Goal: Navigation & Orientation: Find specific page/section

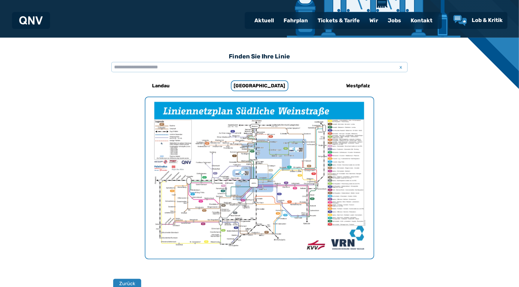
scroll to position [134, 0]
click at [231, 189] on img "1 von 1" at bounding box center [259, 177] width 228 height 161
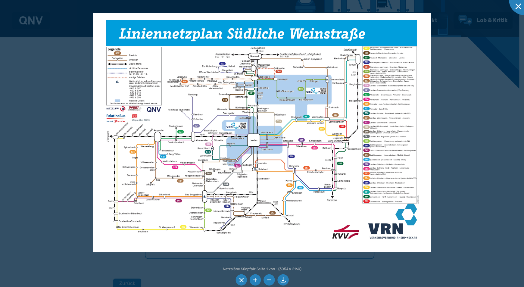
click at [284, 279] on li at bounding box center [282, 279] width 11 height 11
click at [519, 7] on div at bounding box center [524, 0] width 30 height 30
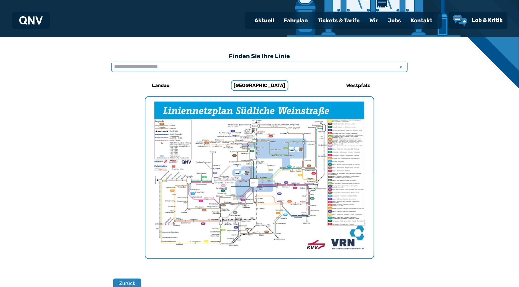
click at [180, 65] on input "text" at bounding box center [259, 67] width 296 height 10
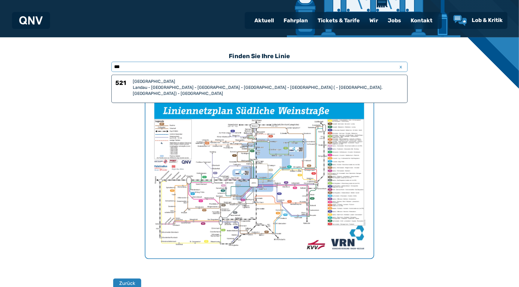
type input "***"
click at [190, 85] on div "Landau - [GEOGRAPHIC_DATA] - [GEOGRAPHIC_DATA] - [GEOGRAPHIC_DATA] - [GEOGRAPHI…" at bounding box center [268, 91] width 271 height 12
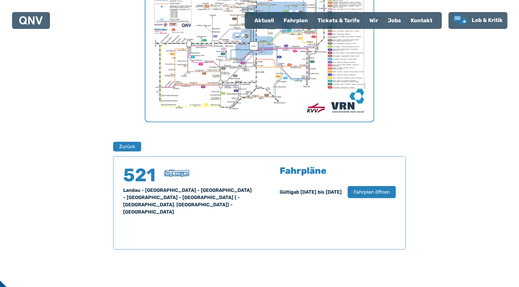
scroll to position [150, 0]
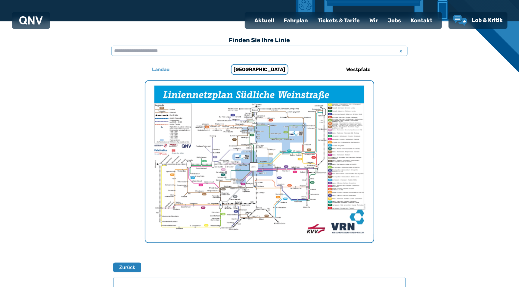
click at [159, 70] on h6 "Landau" at bounding box center [161, 70] width 22 height 10
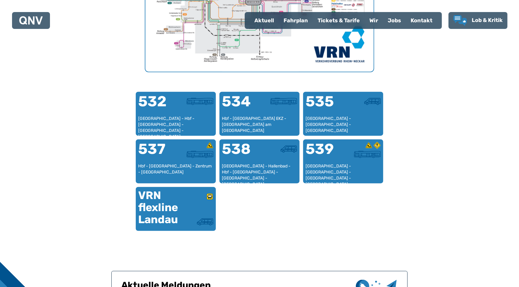
scroll to position [336, 0]
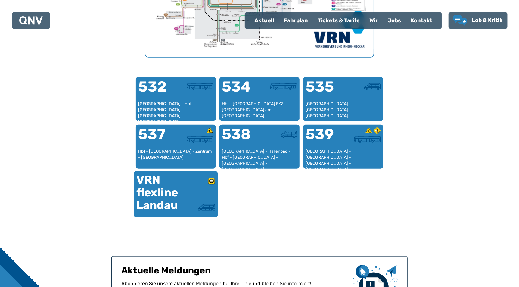
click at [160, 182] on div "VRN flexline Landau" at bounding box center [155, 193] width 39 height 38
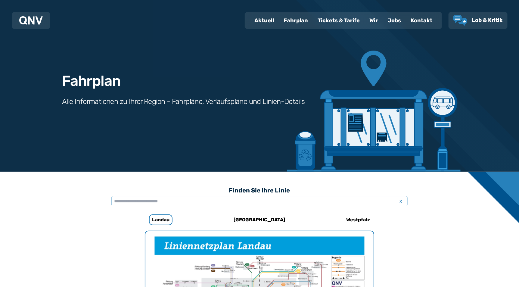
click at [335, 20] on div "Tickets & Tarife" at bounding box center [339, 21] width 52 height 16
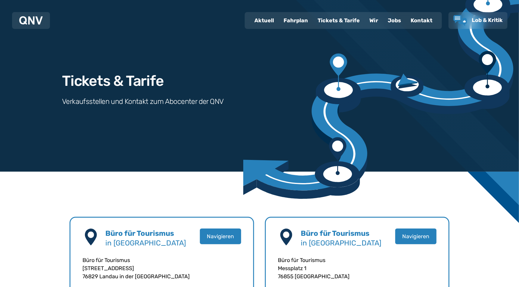
click at [290, 20] on div "Fahrplan" at bounding box center [296, 21] width 34 height 16
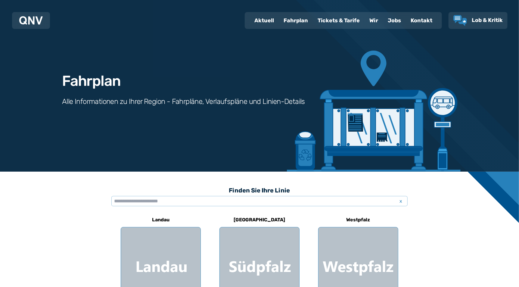
click at [26, 18] on img at bounding box center [30, 20] width 23 height 8
